Goal: Information Seeking & Learning: Check status

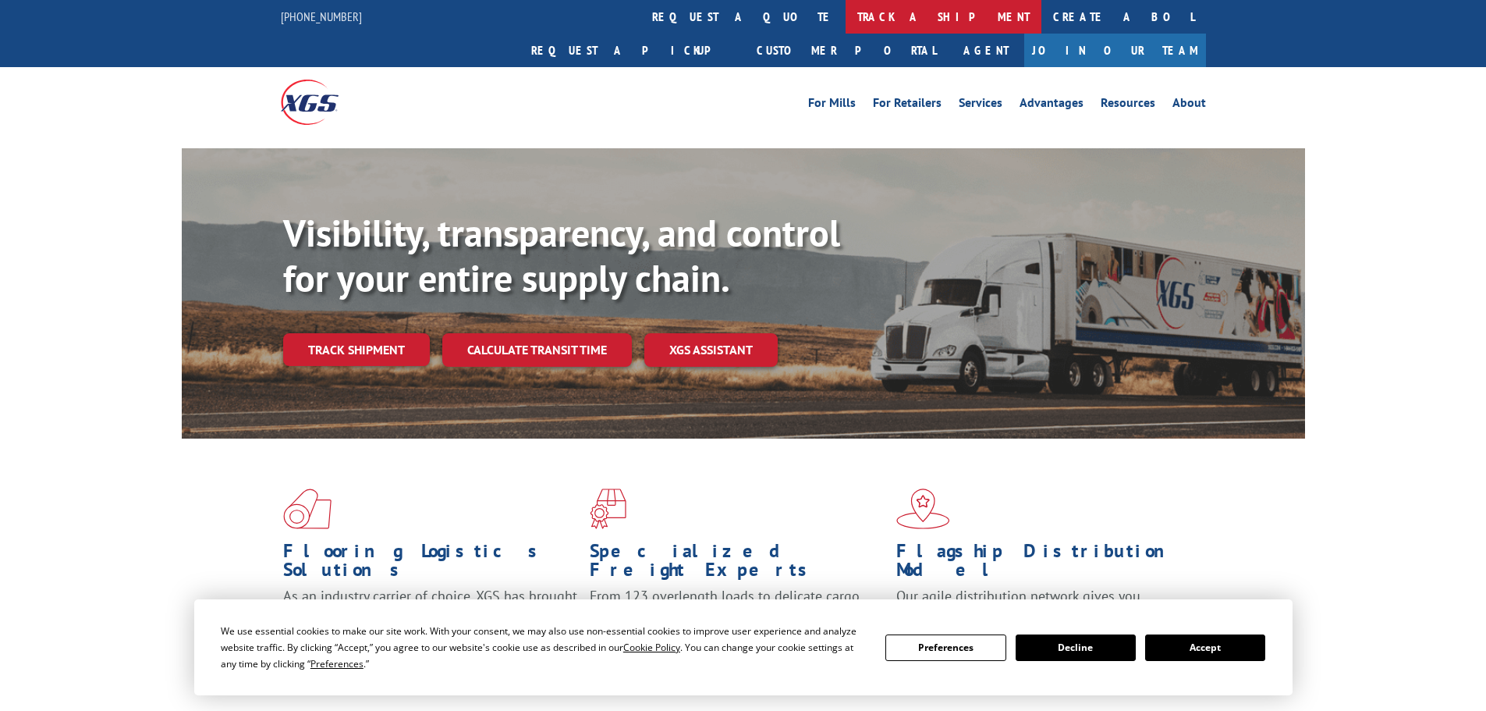
click at [846, 9] on link "track a shipment" at bounding box center [944, 17] width 196 height 34
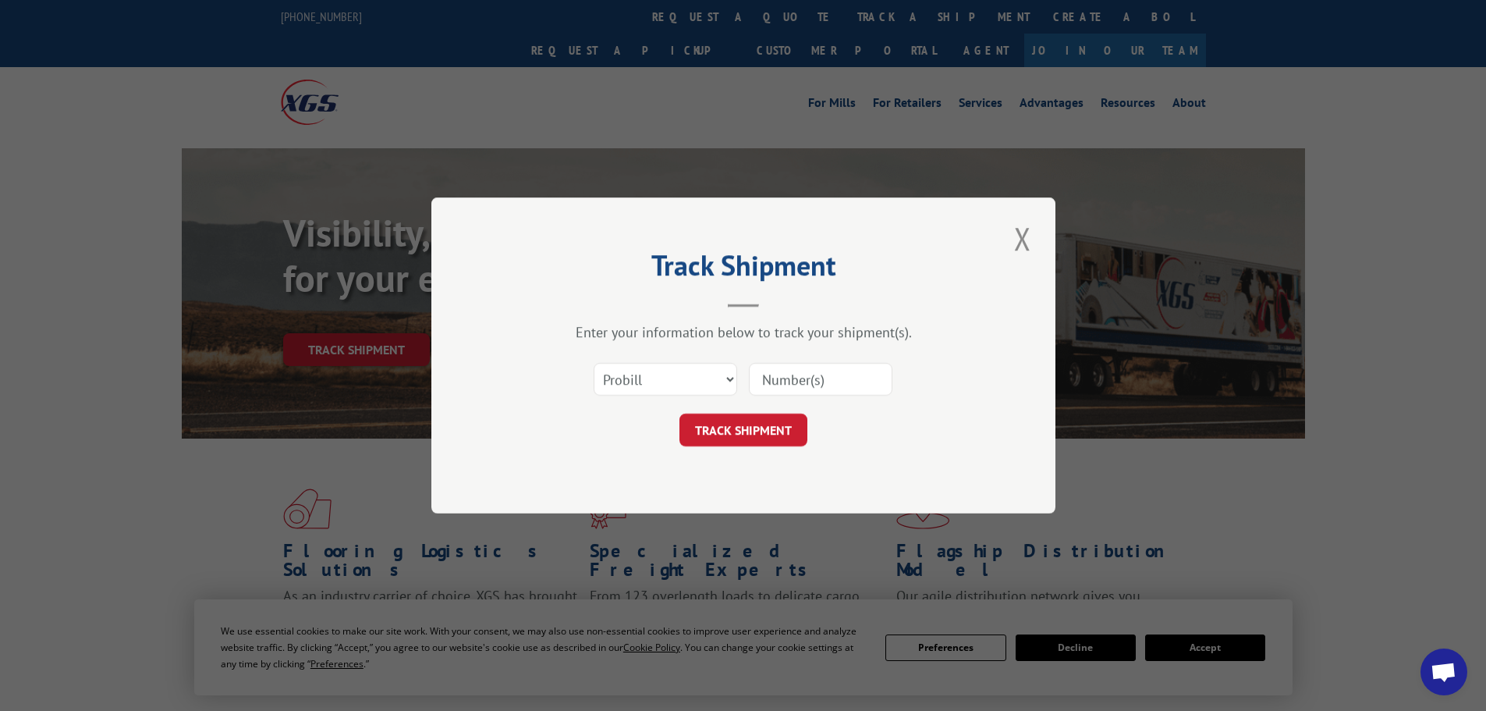
click at [796, 385] on input at bounding box center [821, 379] width 144 height 33
paste input "17308799"
type input "17308799"
click button "TRACK SHIPMENT" at bounding box center [743, 429] width 128 height 33
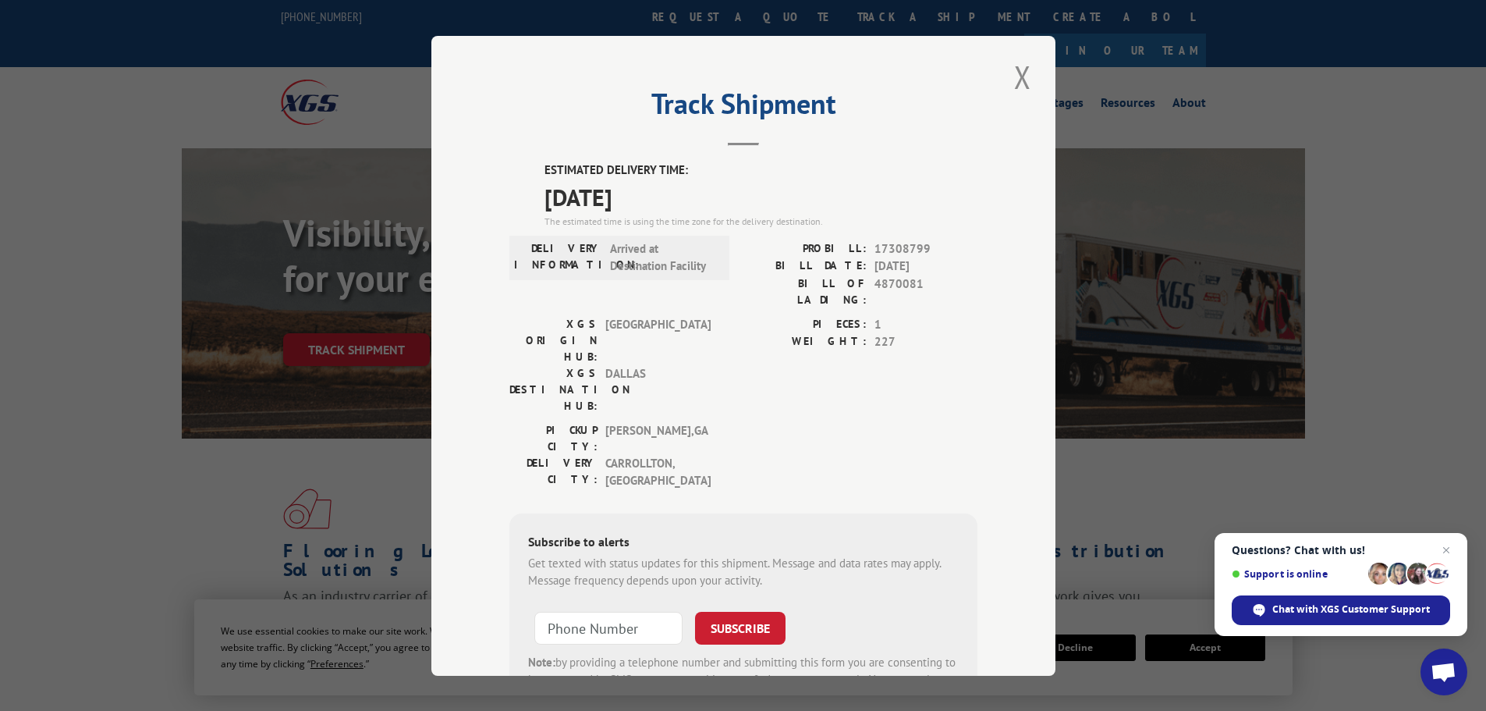
click at [568, 200] on span "[DATE]" at bounding box center [760, 196] width 433 height 35
click at [569, 200] on span "[DATE]" at bounding box center [760, 196] width 433 height 35
copy span "[DATE]"
